Goal: Information Seeking & Learning: Learn about a topic

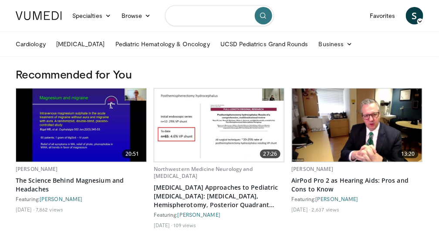
click at [186, 18] on input "Search topics, interventions" at bounding box center [219, 15] width 109 height 21
type input "**********"
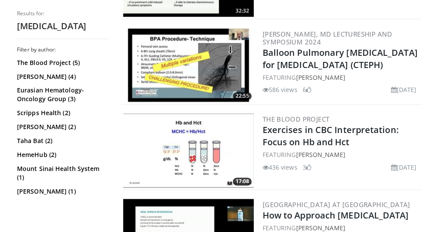
scroll to position [1335, 0]
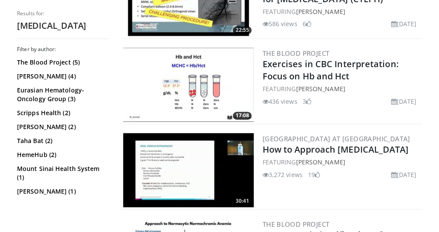
click at [185, 100] on img at bounding box center [188, 85] width 131 height 74
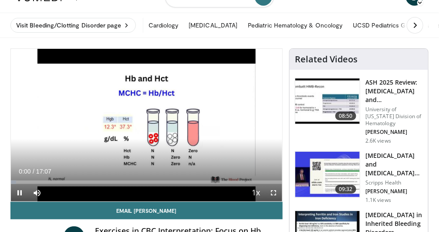
scroll to position [29, 0]
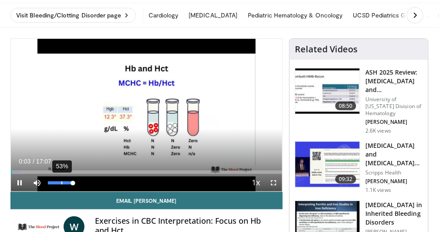
click at [61, 182] on div "53%" at bounding box center [60, 182] width 25 height 3
click at [19, 182] on span "Video Player" at bounding box center [19, 182] width 17 height 17
click at [17, 181] on span "Video Player" at bounding box center [19, 182] width 17 height 17
click at [55, 183] on div "28%" at bounding box center [60, 182] width 25 height 3
click at [18, 182] on span "Video Player" at bounding box center [19, 182] width 17 height 17
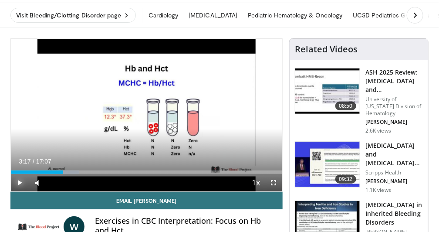
click at [18, 176] on span "Video Player" at bounding box center [19, 182] width 17 height 17
click at [277, 182] on span "Video Player" at bounding box center [273, 182] width 17 height 17
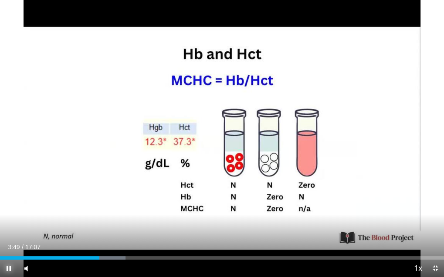
click at [11, 231] on span "Video Player" at bounding box center [8, 268] width 17 height 17
click at [9, 231] on span "Video Player" at bounding box center [8, 268] width 17 height 17
click at [9, 231] on video-js "**********" at bounding box center [222, 138] width 444 height 277
click at [9, 231] on span "Video Player" at bounding box center [8, 268] width 17 height 17
click at [8, 231] on span "Video Player" at bounding box center [8, 268] width 17 height 17
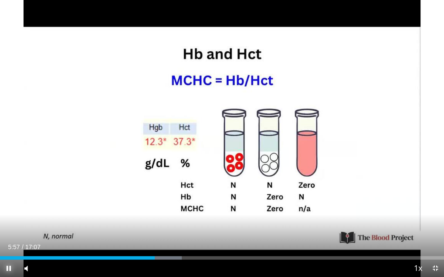
click at [7, 231] on span "Video Player" at bounding box center [8, 268] width 17 height 17
click at [5, 231] on span "Video Player" at bounding box center [8, 268] width 17 height 17
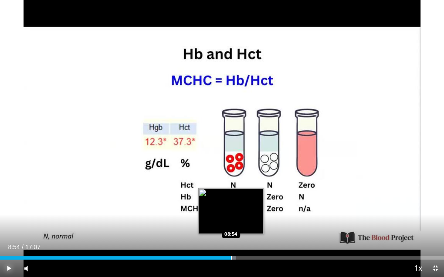
click at [231, 231] on div "Progress Bar" at bounding box center [231, 257] width 1 height 3
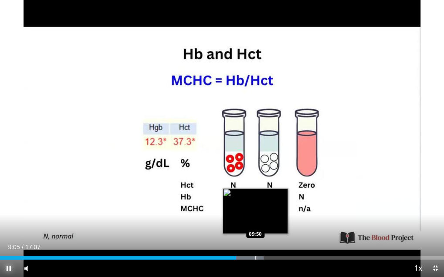
click at [255, 231] on div "Loaded : 59.40% 09:05 09:50" at bounding box center [222, 256] width 444 height 8
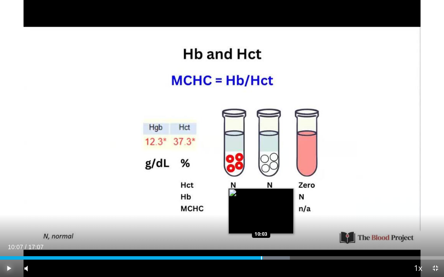
click at [261, 231] on div "Progress Bar" at bounding box center [261, 257] width 1 height 3
click at [259, 231] on div "Progress Bar" at bounding box center [259, 257] width 1 height 3
click at [256, 231] on div "Progress Bar" at bounding box center [256, 257] width 1 height 3
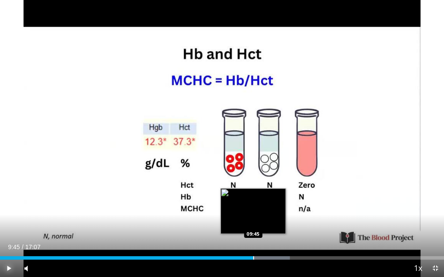
click at [253, 231] on div "Progress Bar" at bounding box center [253, 257] width 1 height 3
click at [249, 231] on div "Progress Bar" at bounding box center [249, 257] width 1 height 3
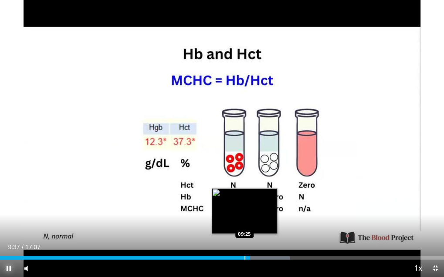
click at [244, 231] on div "Progress Bar" at bounding box center [244, 257] width 1 height 3
click at [242, 231] on div "Progress Bar" at bounding box center [242, 257] width 1 height 3
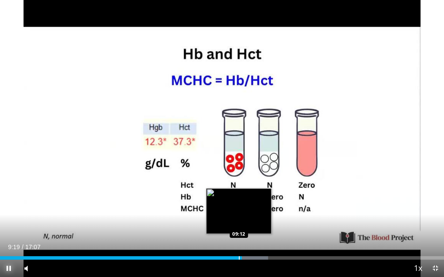
click at [238, 231] on div "Loaded : 60.37% 09:19 09:12" at bounding box center [222, 257] width 444 height 3
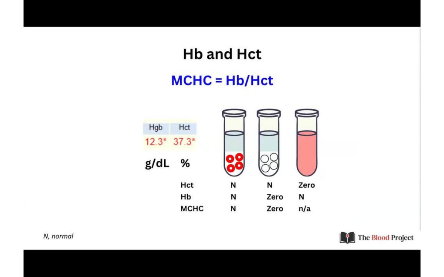
click at [290, 231] on video-js "**********" at bounding box center [222, 138] width 444 height 277
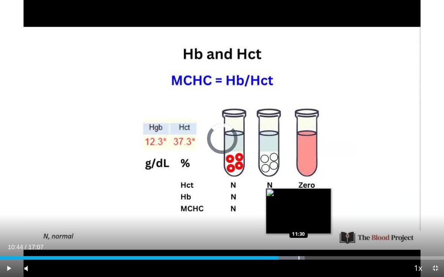
click at [299, 231] on div "Progress Bar" at bounding box center [298, 257] width 1 height 3
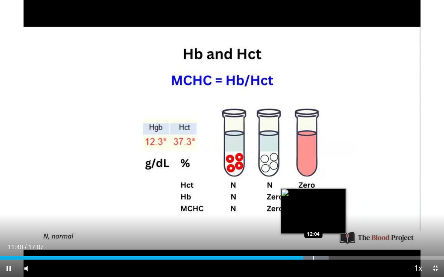
click at [313, 231] on div "Progress Bar" at bounding box center [313, 257] width 1 height 3
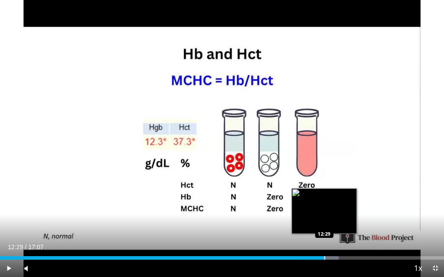
click at [324, 231] on div "Progress Bar" at bounding box center [324, 257] width 1 height 3
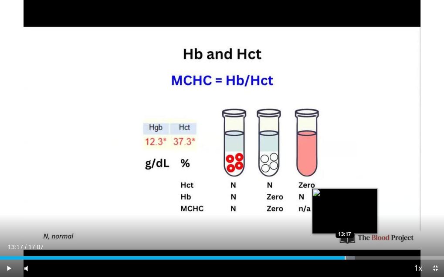
click at [344, 231] on div "Progress Bar" at bounding box center [344, 257] width 1 height 3
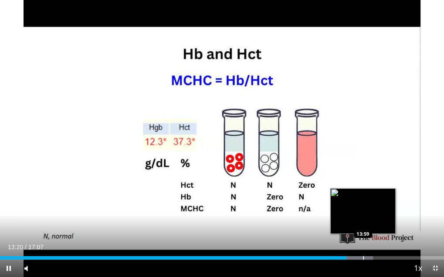
click at [363, 231] on div "Progress Bar" at bounding box center [363, 257] width 1 height 3
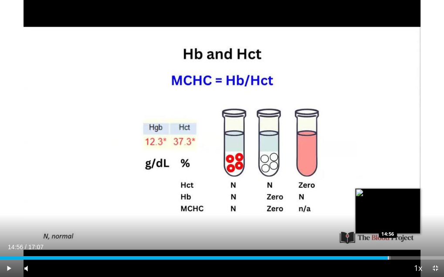
click at [387, 231] on div "Progress Bar" at bounding box center [387, 257] width 1 height 3
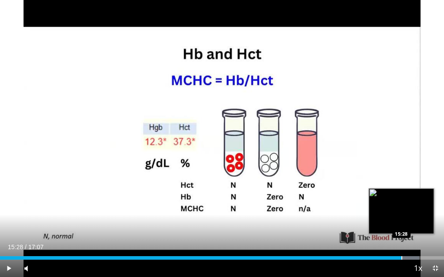
click at [401, 231] on div "Progress Bar" at bounding box center [401, 257] width 1 height 3
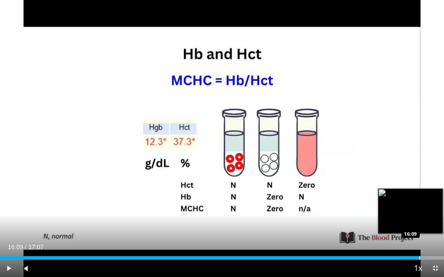
click at [419, 231] on div "Progress Bar" at bounding box center [419, 257] width 1 height 3
click at [428, 231] on div "Progress Bar" at bounding box center [428, 257] width 1 height 3
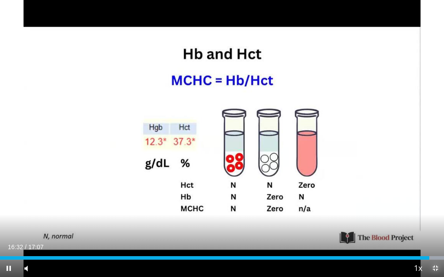
click at [436, 231] on span "Video Player" at bounding box center [434, 268] width 17 height 17
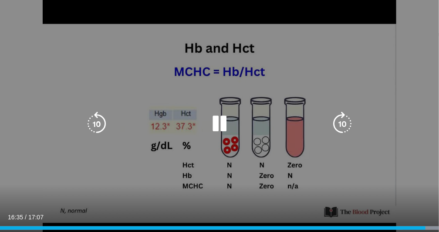
scroll to position [0, 0]
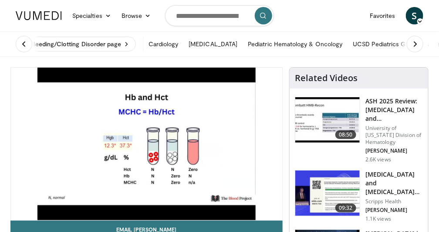
click at [26, 45] on icon at bounding box center [24, 44] width 9 height 9
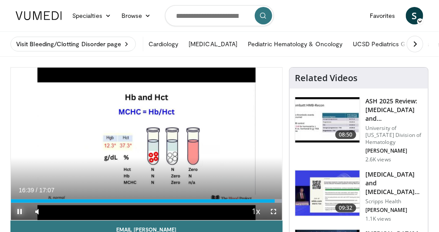
click at [22, 208] on span "Video Player" at bounding box center [19, 210] width 17 height 17
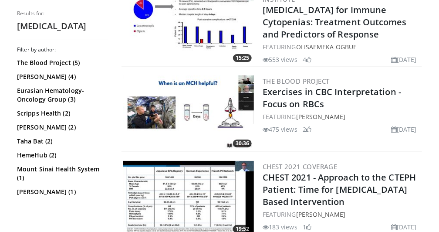
scroll to position [1741, 0]
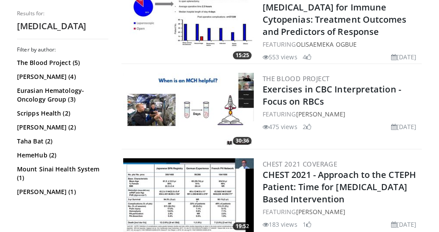
click at [176, 125] on img at bounding box center [188, 110] width 131 height 74
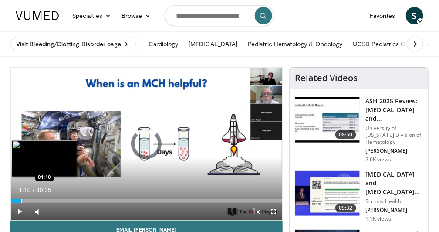
click at [21, 201] on div "Progress Bar" at bounding box center [21, 200] width 1 height 3
click at [33, 200] on div "Progress Bar" at bounding box center [33, 200] width 1 height 3
click at [46, 200] on div "Progress Bar" at bounding box center [46, 200] width 1 height 3
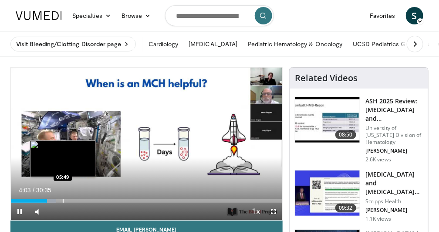
click at [63, 200] on div "Progress Bar" at bounding box center [63, 200] width 1 height 3
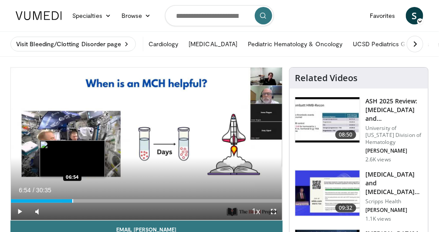
click at [72, 200] on div "Progress Bar" at bounding box center [72, 200] width 1 height 3
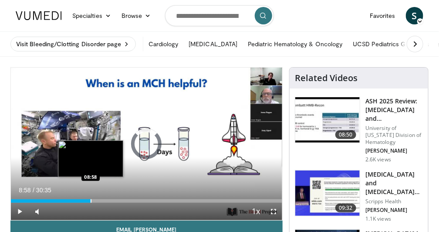
click at [91, 199] on div "Progress Bar" at bounding box center [91, 200] width 1 height 3
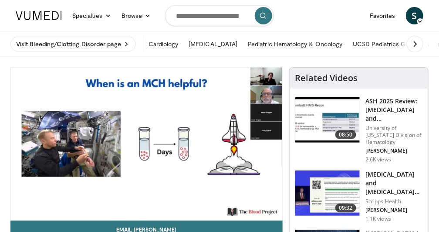
click at [117, 199] on video-js "**********" at bounding box center [146, 143] width 271 height 152
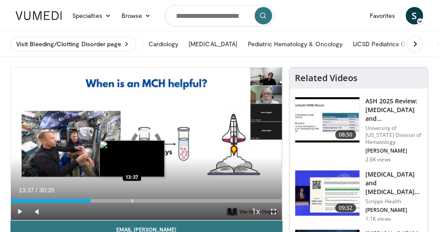
click at [132, 201] on div "Progress Bar" at bounding box center [132, 200] width 1 height 3
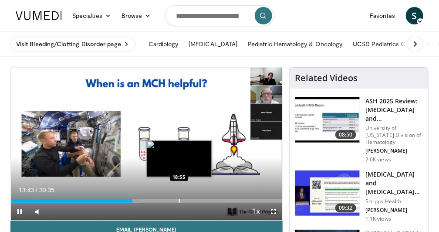
click at [179, 201] on div "Progress Bar" at bounding box center [179, 200] width 1 height 3
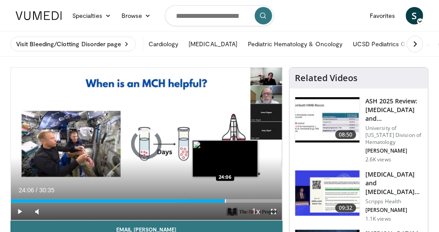
click at [225, 199] on div "Progress Bar" at bounding box center [225, 200] width 1 height 3
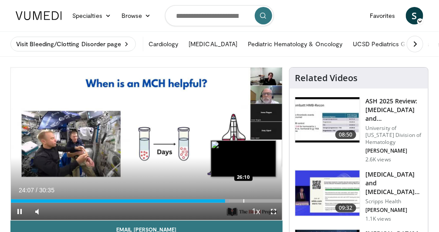
click at [243, 202] on div "Progress Bar" at bounding box center [243, 200] width 1 height 3
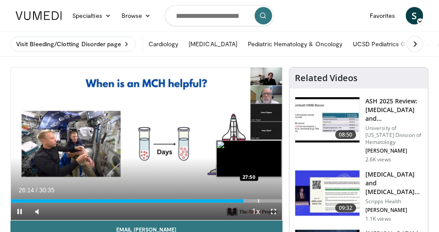
click at [258, 200] on div "Progress Bar" at bounding box center [258, 200] width 1 height 3
click at [268, 199] on div "Progress Bar" at bounding box center [268, 200] width 1 height 3
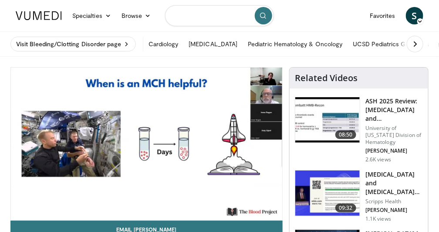
click at [199, 14] on input "Search topics, interventions" at bounding box center [219, 15] width 109 height 21
type input "**********"
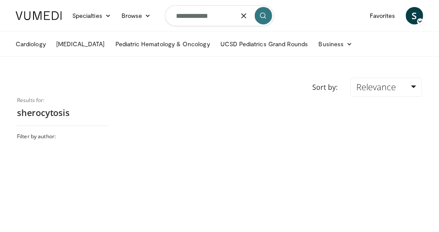
click at [180, 17] on input "**********" at bounding box center [219, 15] width 109 height 21
type input "**********"
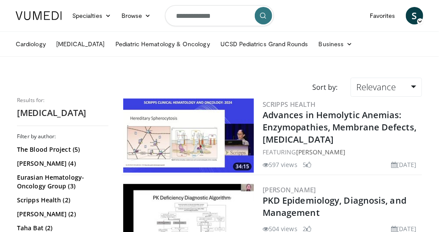
click at [178, 136] on img at bounding box center [188, 135] width 131 height 74
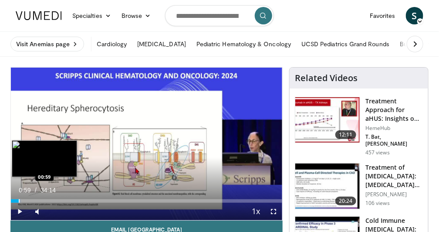
click at [19, 199] on div "Progress Bar" at bounding box center [19, 200] width 1 height 3
click at [25, 200] on div "Loaded : 5.80% 01:51 01:51" at bounding box center [146, 200] width 271 height 3
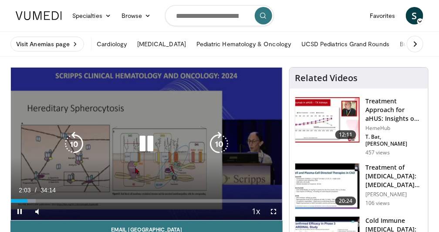
click at [49, 144] on div "10 seconds Tap to unmute" at bounding box center [146, 143] width 271 height 152
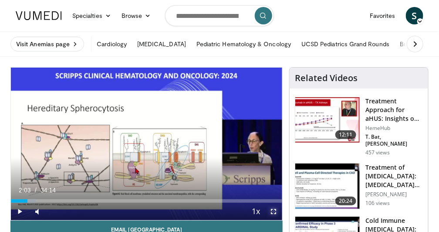
click at [276, 211] on span "Video Player" at bounding box center [273, 210] width 17 height 17
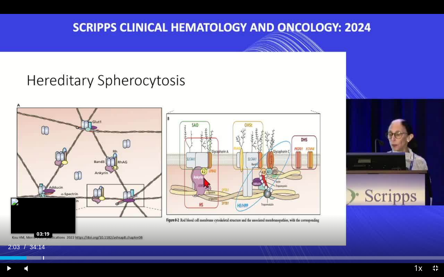
click at [43, 231] on div "Loaded : 9.18% 02:03 03:19" at bounding box center [222, 257] width 444 height 3
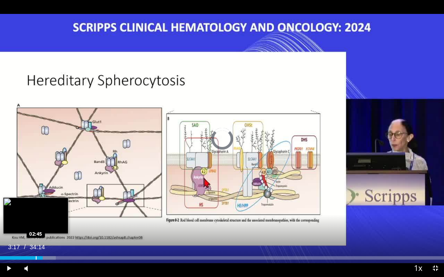
click at [36, 231] on div "Progress Bar" at bounding box center [36, 257] width 1 height 3
click at [38, 231] on div "Progress Bar" at bounding box center [38, 257] width 1 height 3
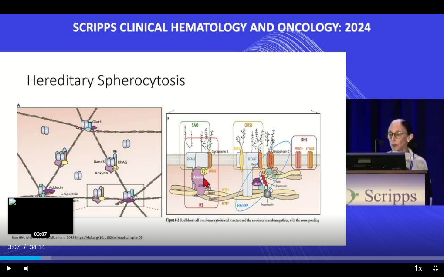
click at [40, 231] on div "Progress Bar" at bounding box center [40, 257] width 1 height 3
click at [46, 231] on div "Progress Bar" at bounding box center [46, 257] width 1 height 3
click at [50, 231] on div "Progress Bar" at bounding box center [50, 257] width 1 height 3
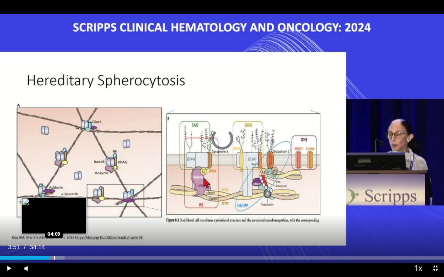
click at [54, 231] on div "Loaded : 14.49% 03:51 04:09" at bounding box center [222, 256] width 444 height 8
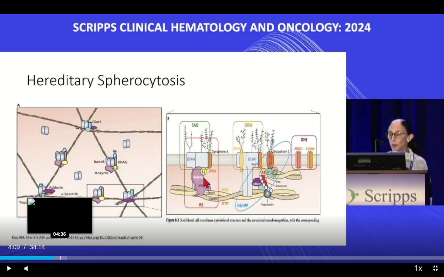
click at [60, 231] on div "Progress Bar" at bounding box center [60, 257] width 1 height 3
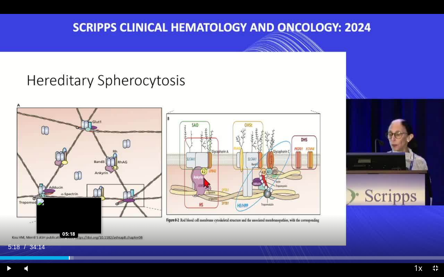
click at [69, 231] on div "Progress Bar" at bounding box center [69, 257] width 1 height 3
click at [72, 231] on div "Progress Bar" at bounding box center [72, 257] width 1 height 3
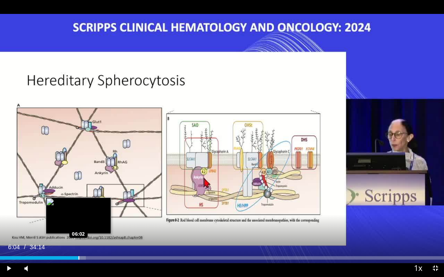
click at [78, 231] on div "Progress Bar" at bounding box center [78, 257] width 1 height 3
click at [84, 231] on div "Progress Bar" at bounding box center [84, 257] width 1 height 3
click at [87, 231] on div "Progress Bar" at bounding box center [87, 257] width 1 height 3
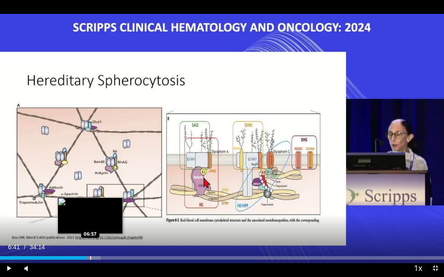
click at [90, 231] on div "Progress Bar" at bounding box center [90, 257] width 1 height 3
click at [96, 231] on div "Progress Bar" at bounding box center [96, 257] width 1 height 3
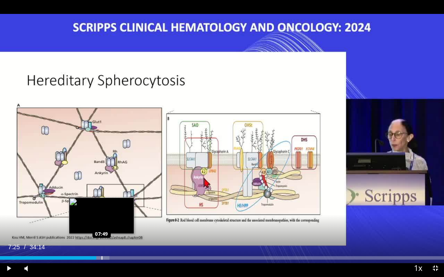
click at [101, 231] on div "Progress Bar" at bounding box center [101, 257] width 1 height 3
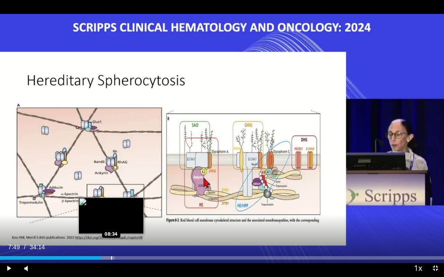
click at [111, 231] on div "Progress Bar" at bounding box center [111, 257] width 1 height 3
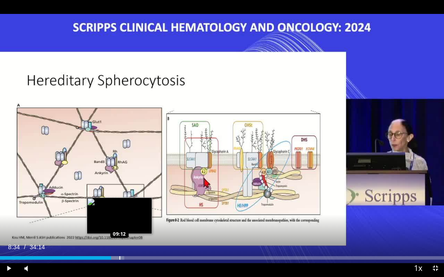
click at [119, 231] on div "Progress Bar" at bounding box center [114, 257] width 20 height 3
click at [127, 231] on div "Progress Bar" at bounding box center [127, 257] width 1 height 3
click at [124, 231] on div "Progress Bar" at bounding box center [124, 257] width 1 height 3
click at [122, 231] on div "Progress Bar" at bounding box center [122, 257] width 1 height 3
click at [119, 231] on div "09:12" at bounding box center [59, 257] width 119 height 3
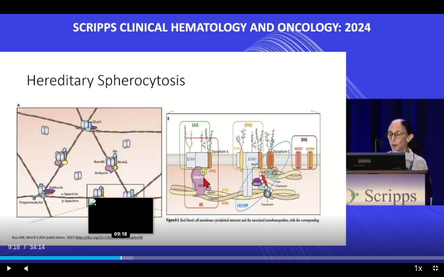
click at [121, 231] on div "Progress Bar" at bounding box center [121, 257] width 1 height 3
click at [123, 231] on div "Progress Bar" at bounding box center [123, 257] width 1 height 3
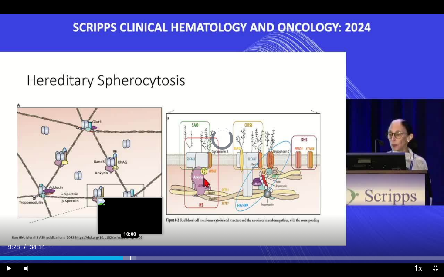
click at [130, 231] on div "Progress Bar" at bounding box center [130, 257] width 1 height 3
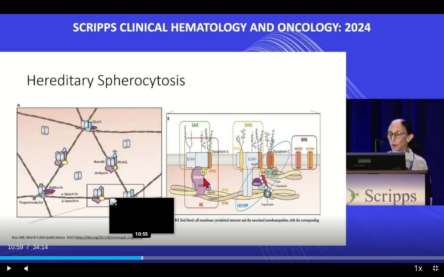
click at [142, 231] on div "Progress Bar" at bounding box center [141, 257] width 1 height 3
click at [148, 231] on div "Progress Bar" at bounding box center [148, 257] width 1 height 3
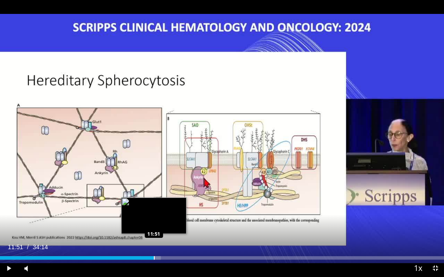
click at [154, 231] on div "Progress Bar" at bounding box center [154, 257] width 1 height 3
click at [162, 231] on div "Progress Bar" at bounding box center [162, 257] width 1 height 3
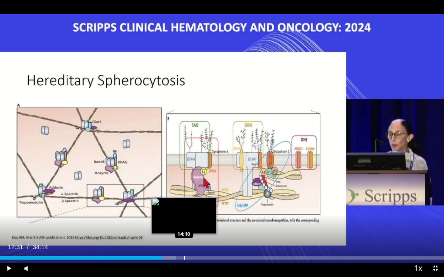
click at [184, 231] on div "Progress Bar" at bounding box center [184, 257] width 1 height 3
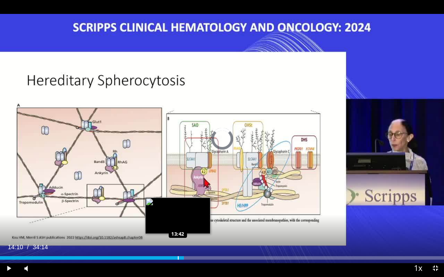
click at [177, 231] on div "14:10" at bounding box center [92, 257] width 184 height 3
click at [175, 231] on div "Progress Bar" at bounding box center [175, 257] width 1 height 3
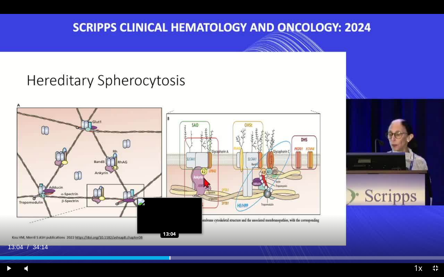
click at [169, 231] on div "Progress Bar" at bounding box center [169, 257] width 1 height 3
click at [165, 231] on div "Progress Bar" at bounding box center [165, 257] width 1 height 3
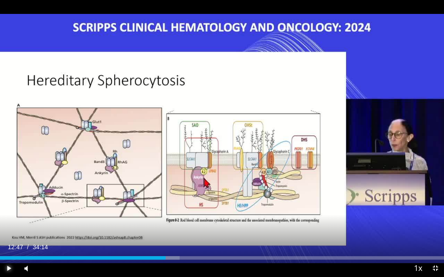
click at [7, 231] on span "Video Player" at bounding box center [8, 268] width 17 height 17
